Goal: Task Accomplishment & Management: Use online tool/utility

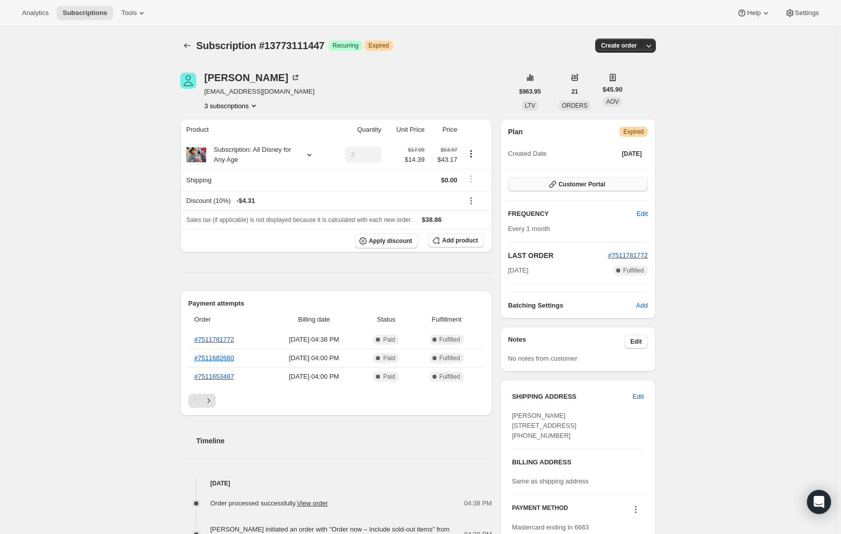
click at [571, 182] on span "Customer Portal" at bounding box center [582, 184] width 47 height 8
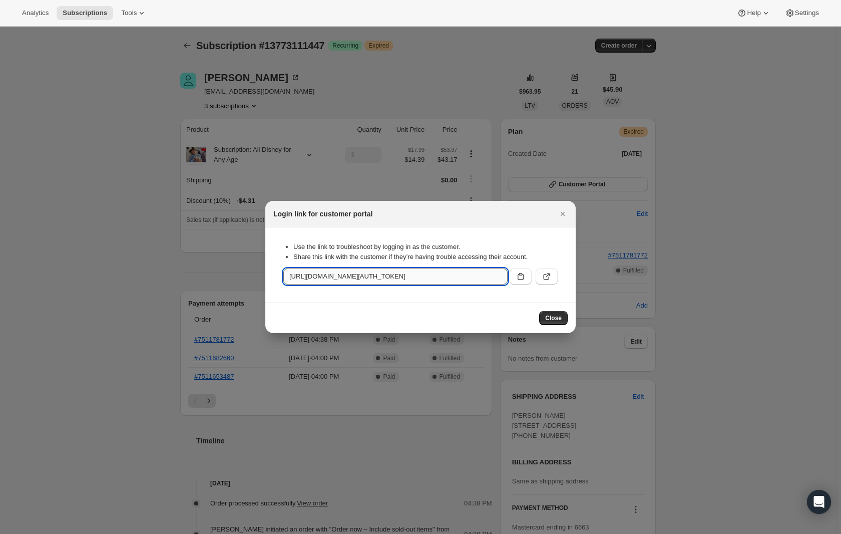
click at [294, 272] on input "[URL][DOMAIN_NAME][AUTH_TOKEN]" at bounding box center [395, 276] width 224 height 16
click at [558, 321] on span "Close" at bounding box center [553, 318] width 17 height 8
